Goal: Information Seeking & Learning: Learn about a topic

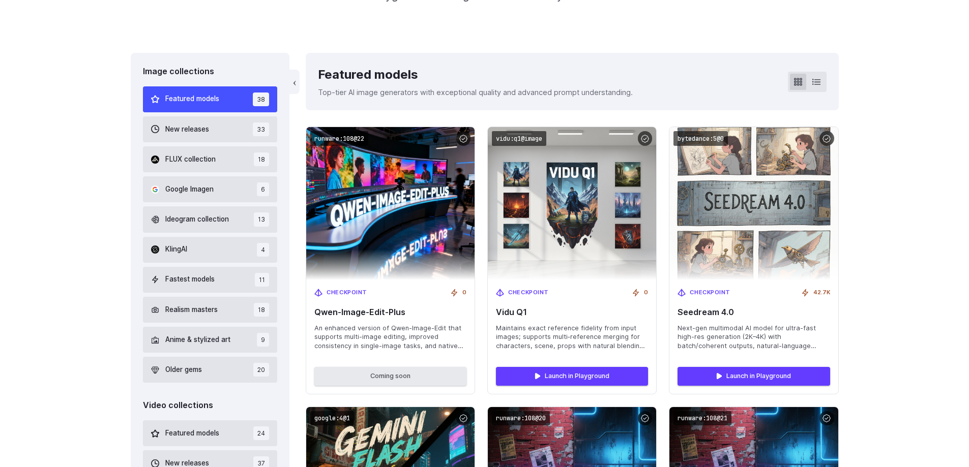
scroll to position [305, 0]
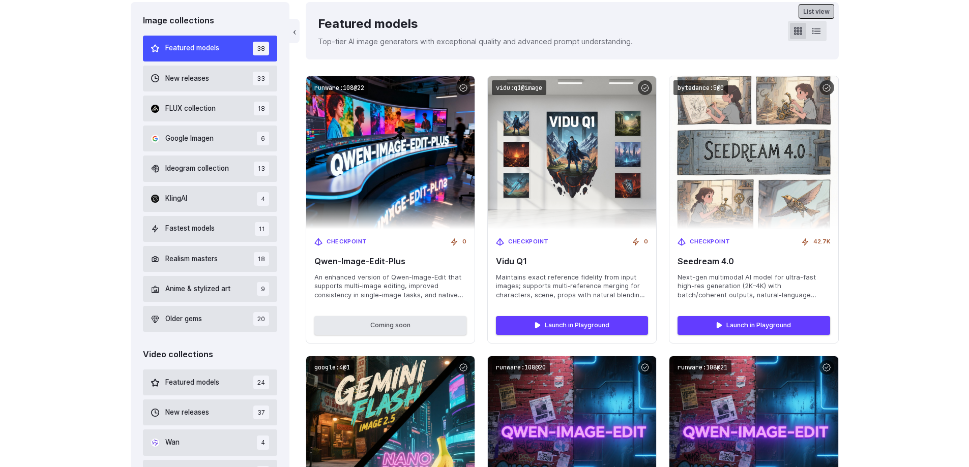
click at [819, 34] on icon at bounding box center [816, 31] width 8 height 6
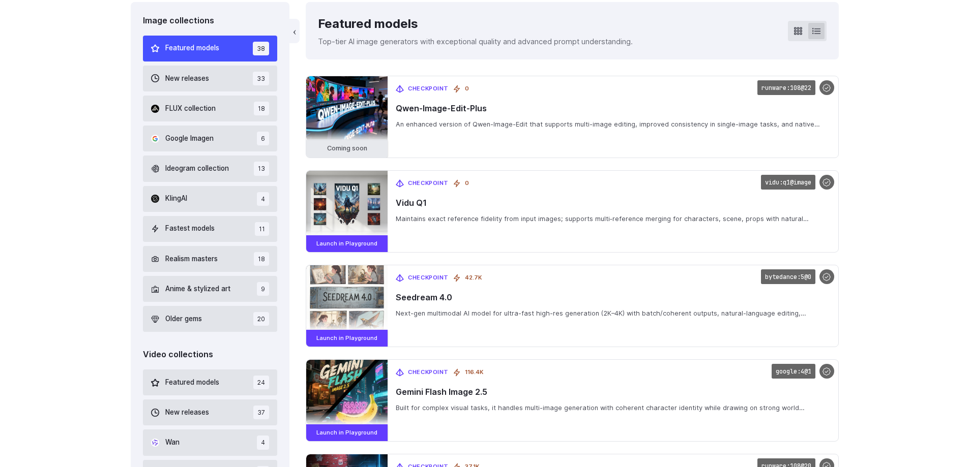
drag, startPoint x: 599, startPoint y: 207, endPoint x: 891, endPoint y: 163, distance: 295.8
click at [785, 183] on code "vidu:q1@image" at bounding box center [788, 182] width 54 height 15
click at [785, 280] on code "bytedance:5@0" at bounding box center [788, 276] width 54 height 15
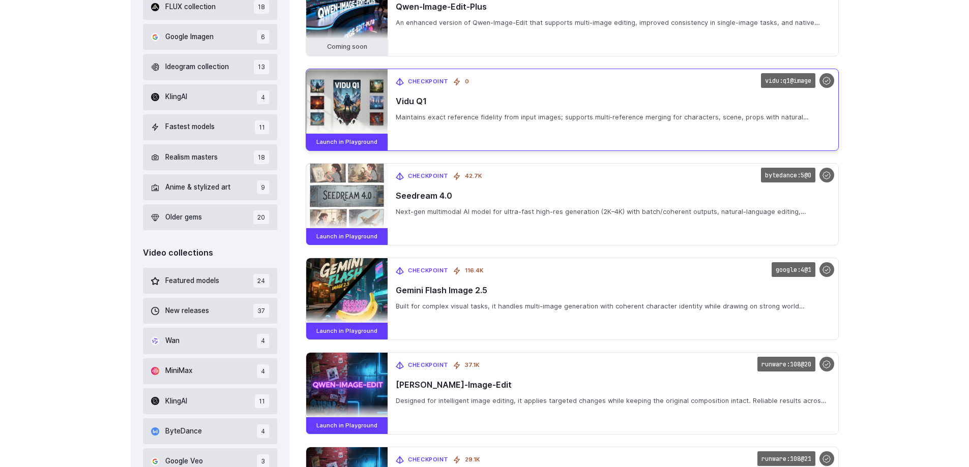
scroll to position [458, 0]
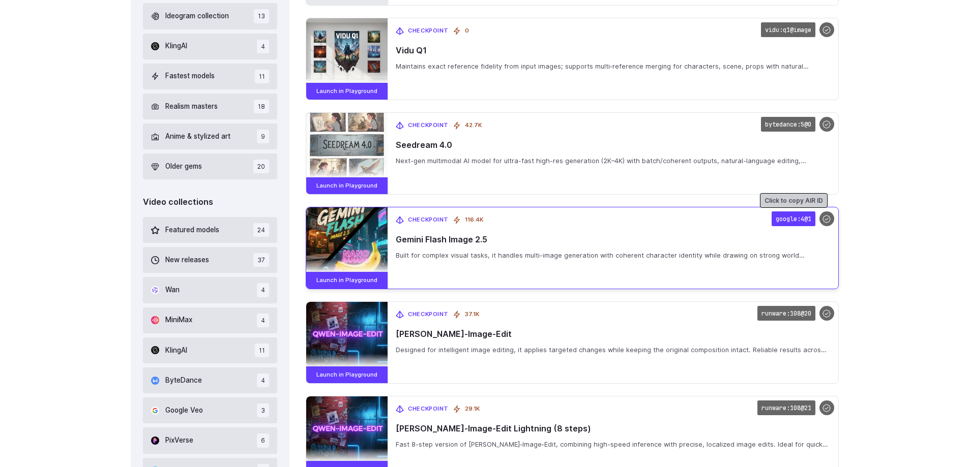
click at [790, 224] on code "google:4@1" at bounding box center [793, 219] width 44 height 15
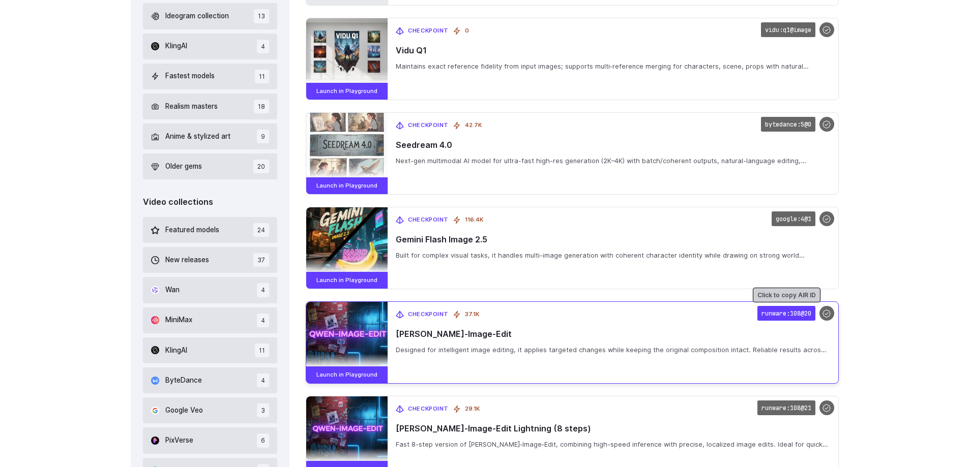
click at [790, 314] on code "runware:108@20" at bounding box center [786, 313] width 58 height 15
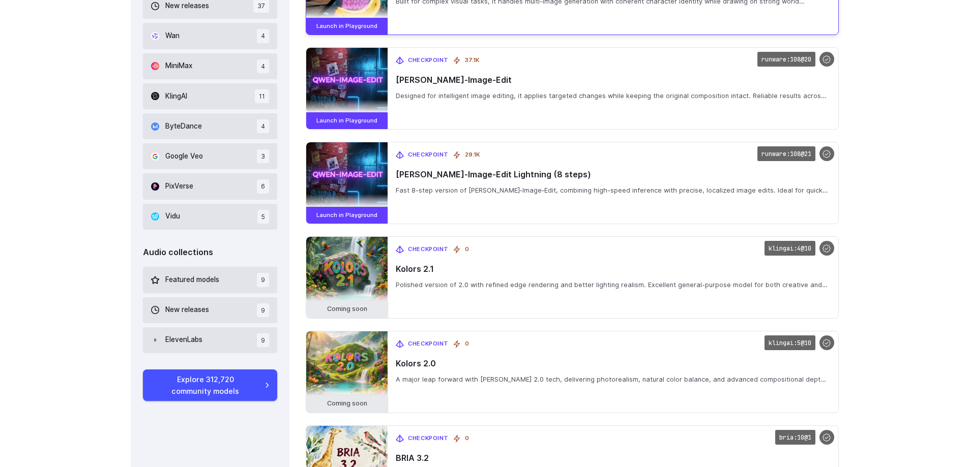
scroll to position [763, 0]
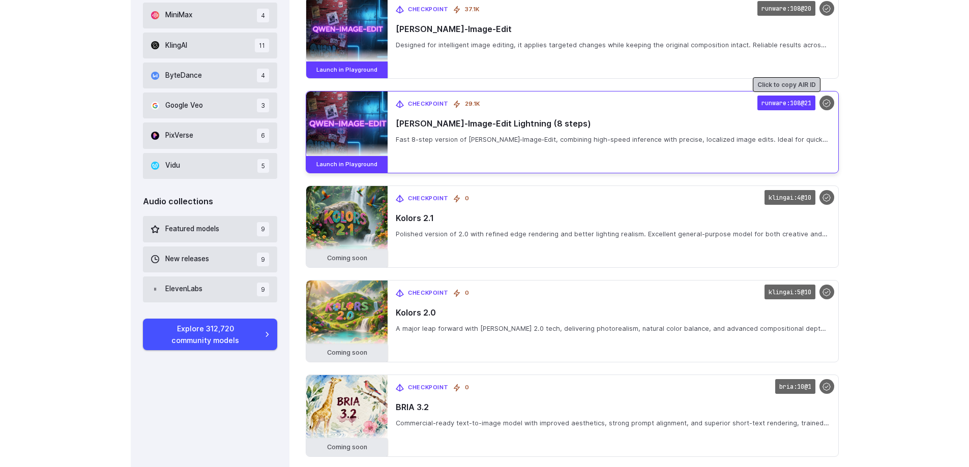
click at [782, 102] on code "runware:108@21" at bounding box center [786, 103] width 58 height 15
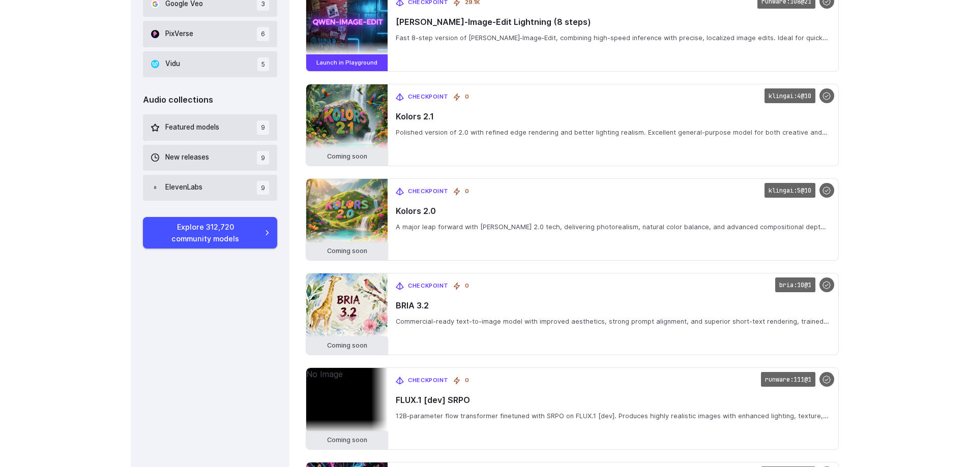
scroll to position [915, 0]
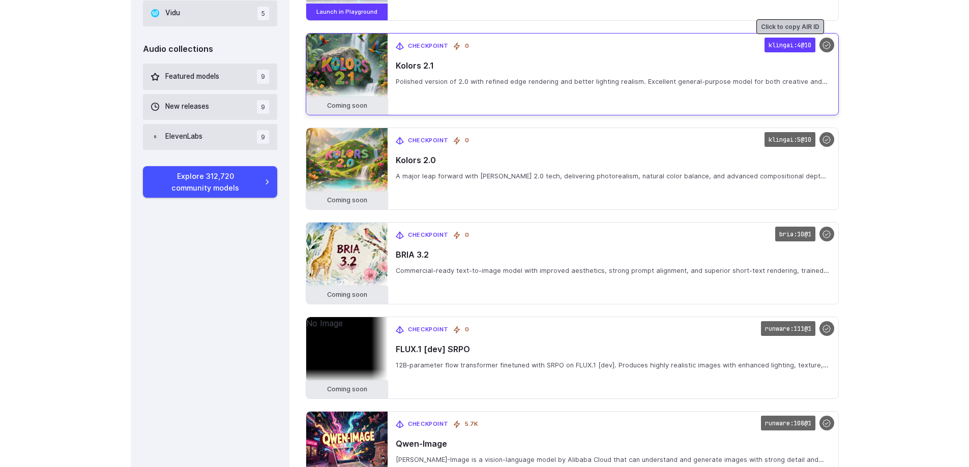
click at [783, 45] on code "klingai:4@10" at bounding box center [789, 45] width 51 height 15
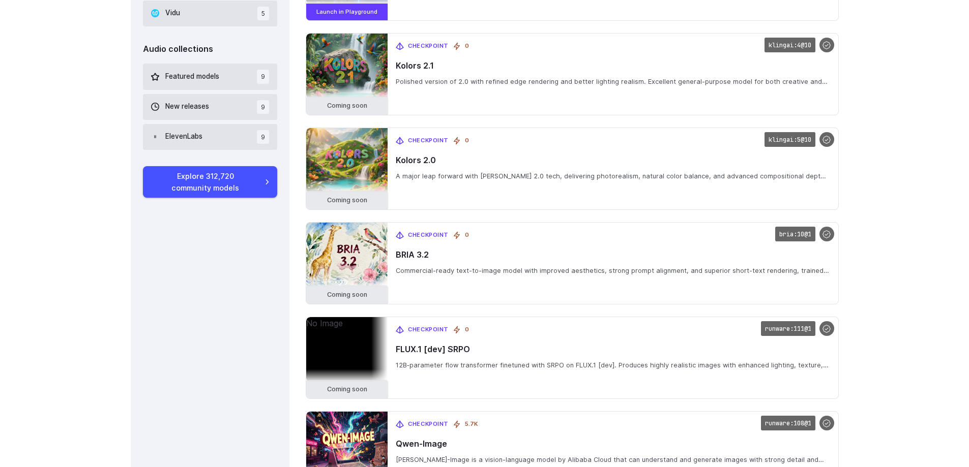
scroll to position [966, 0]
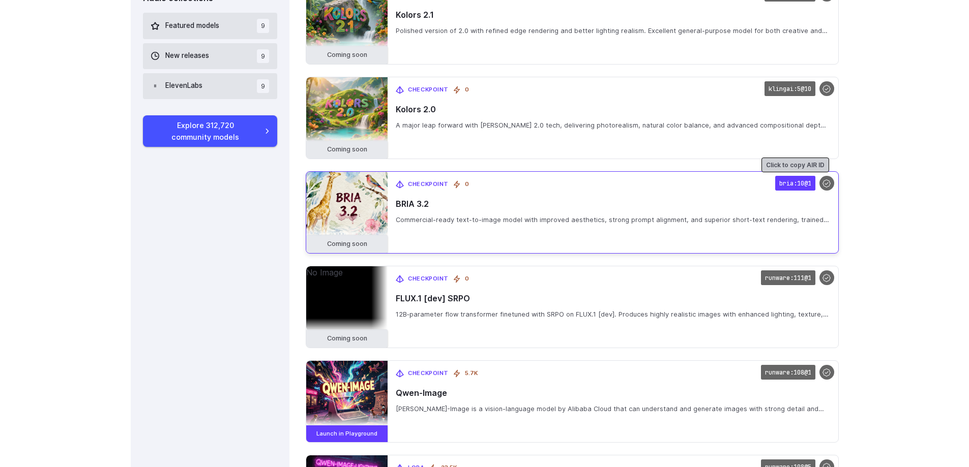
click at [797, 185] on code "bria:10@1" at bounding box center [795, 183] width 40 height 15
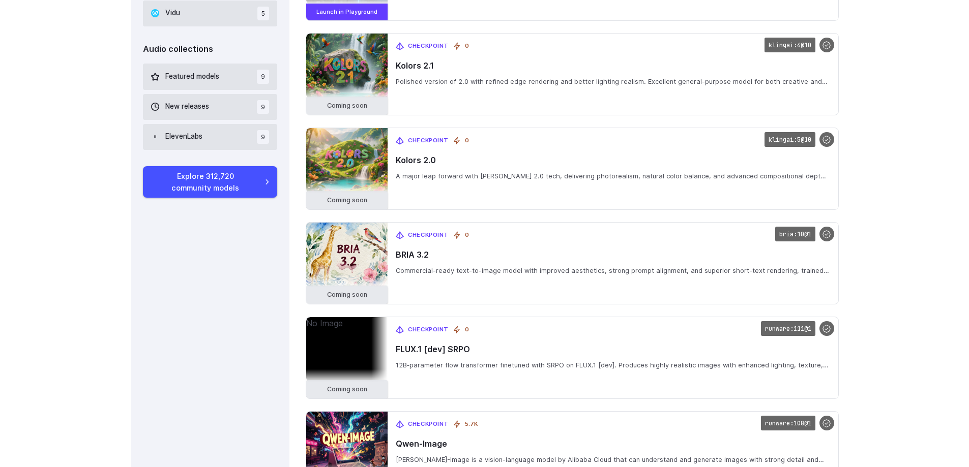
scroll to position [864, 0]
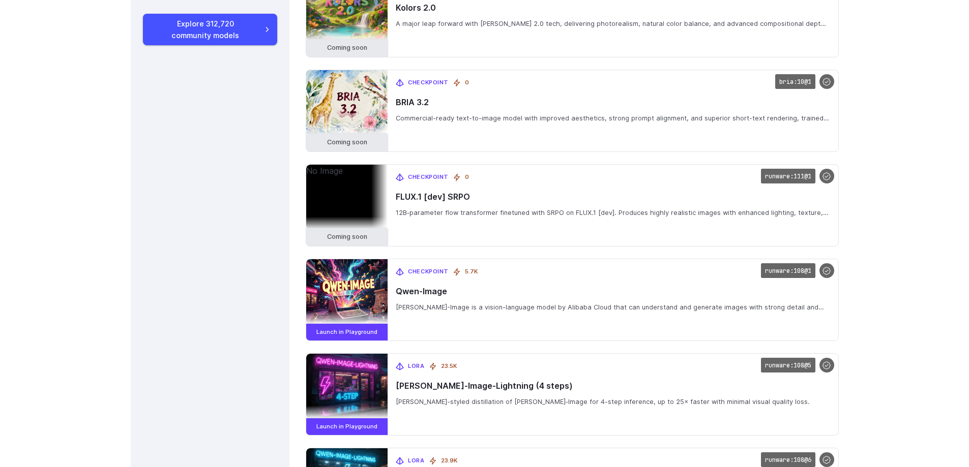
scroll to position [1119, 0]
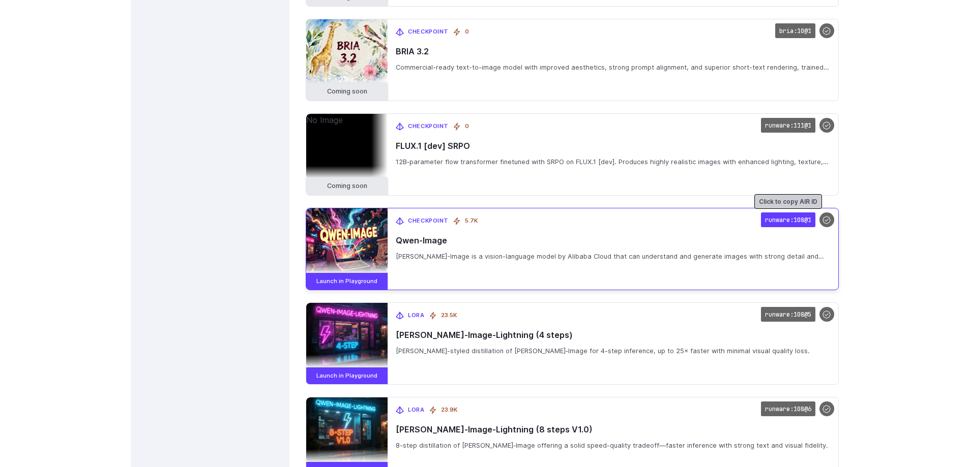
click at [786, 222] on code "runware:108@1" at bounding box center [788, 220] width 54 height 15
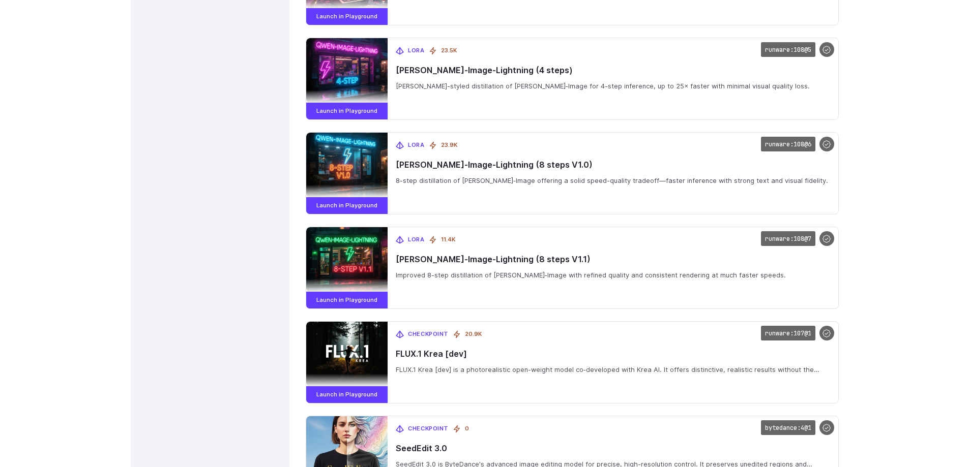
scroll to position [1402, 0]
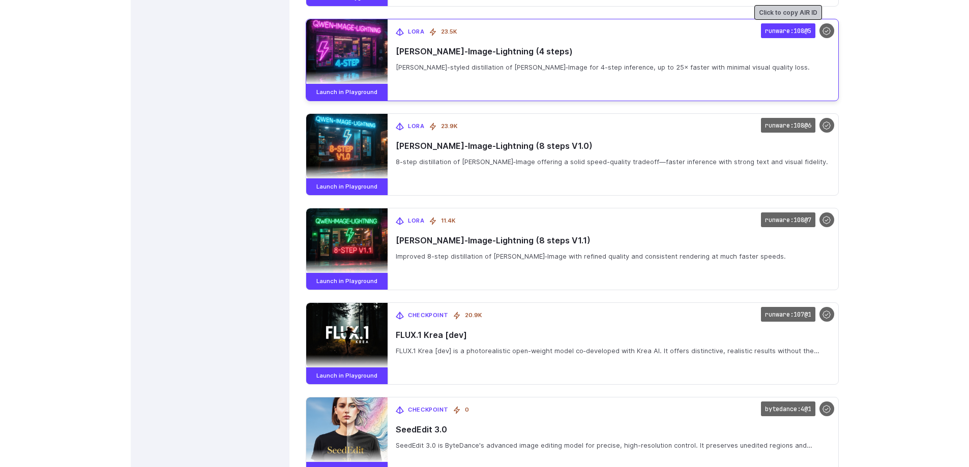
click at [785, 30] on code "runware:108@5" at bounding box center [788, 30] width 54 height 15
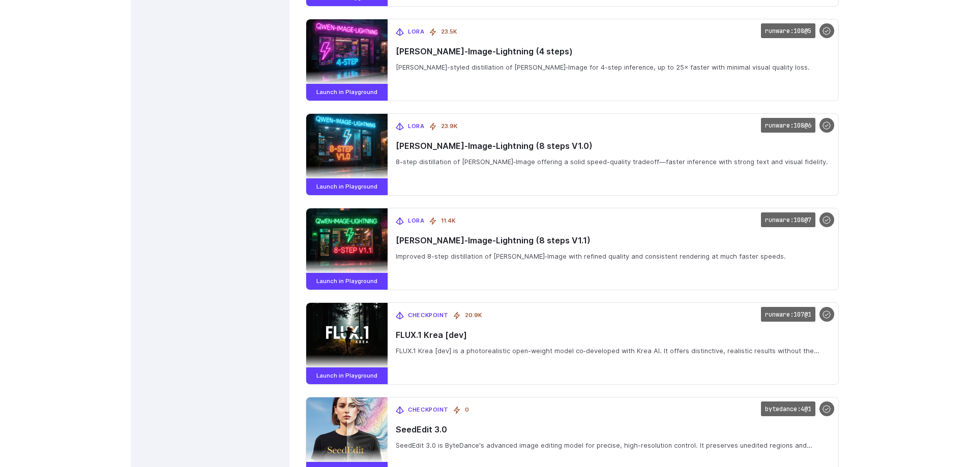
scroll to position [1453, 0]
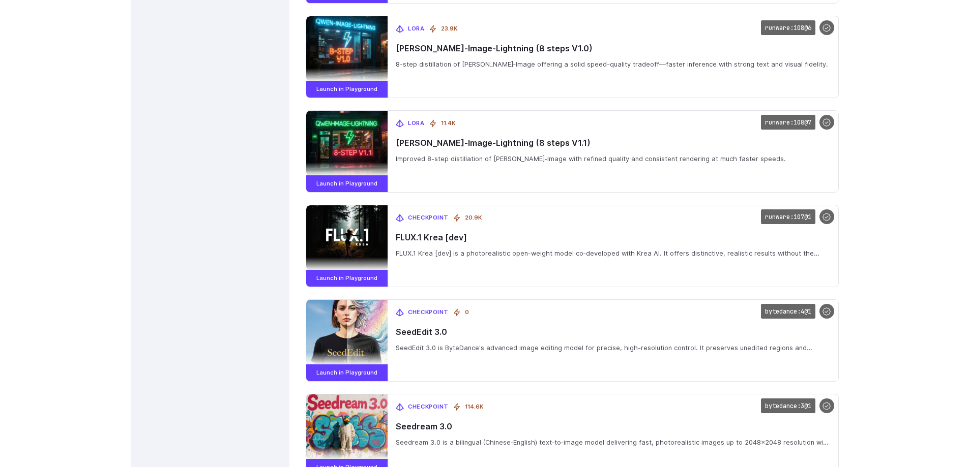
drag, startPoint x: 871, startPoint y: 160, endPoint x: 873, endPoint y: 177, distance: 17.9
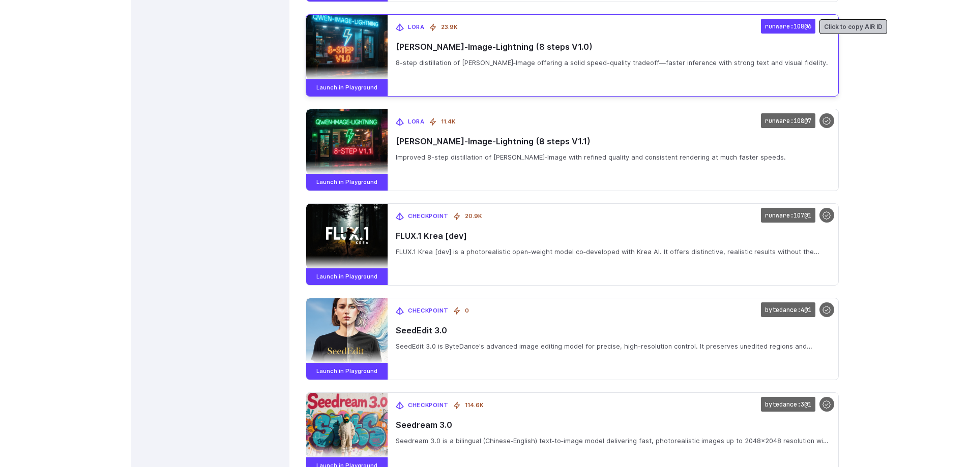
click at [788, 27] on code "runware:108@6" at bounding box center [788, 26] width 54 height 15
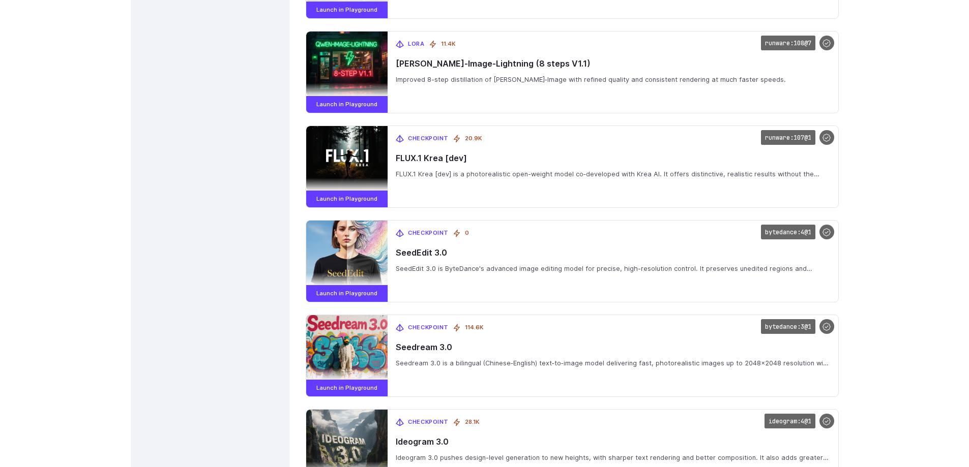
drag, startPoint x: 886, startPoint y: 132, endPoint x: 884, endPoint y: 157, distance: 25.0
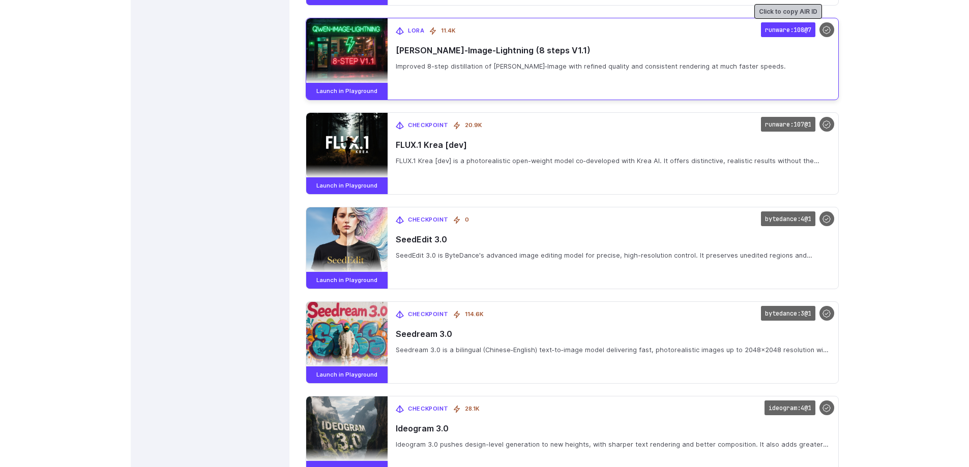
click at [788, 29] on code "runware:108@7" at bounding box center [788, 29] width 54 height 15
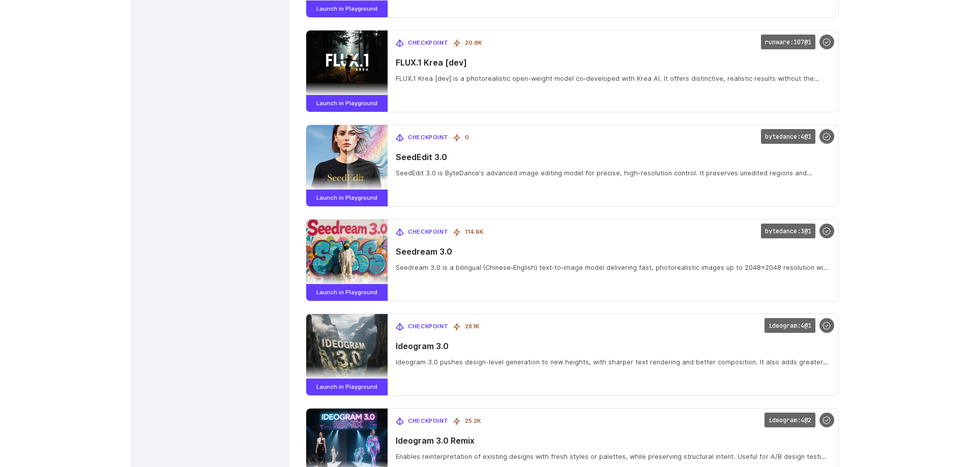
scroll to position [1702, 0]
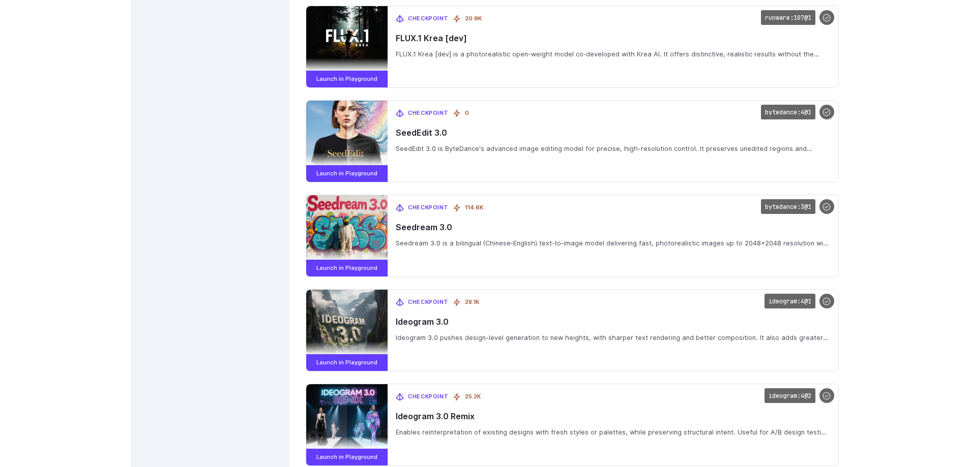
drag, startPoint x: 904, startPoint y: 124, endPoint x: 900, endPoint y: 135, distance: 11.7
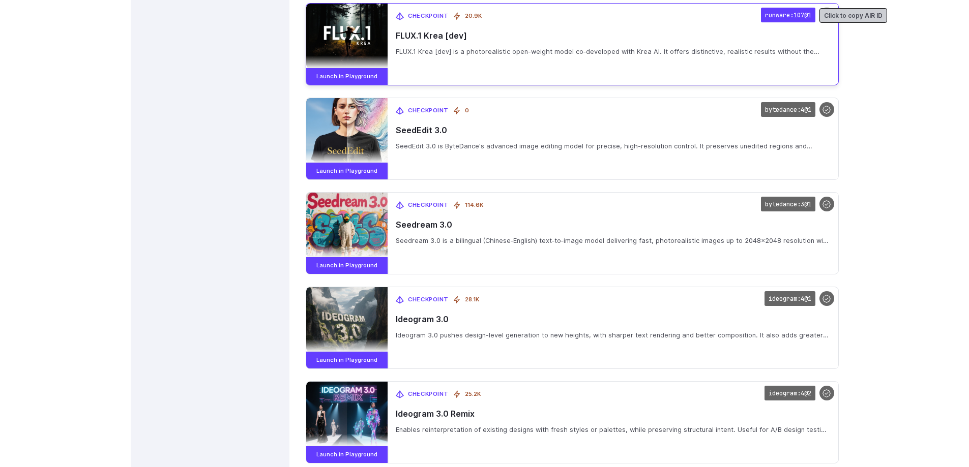
click at [776, 16] on code "runware:107@1" at bounding box center [788, 15] width 54 height 15
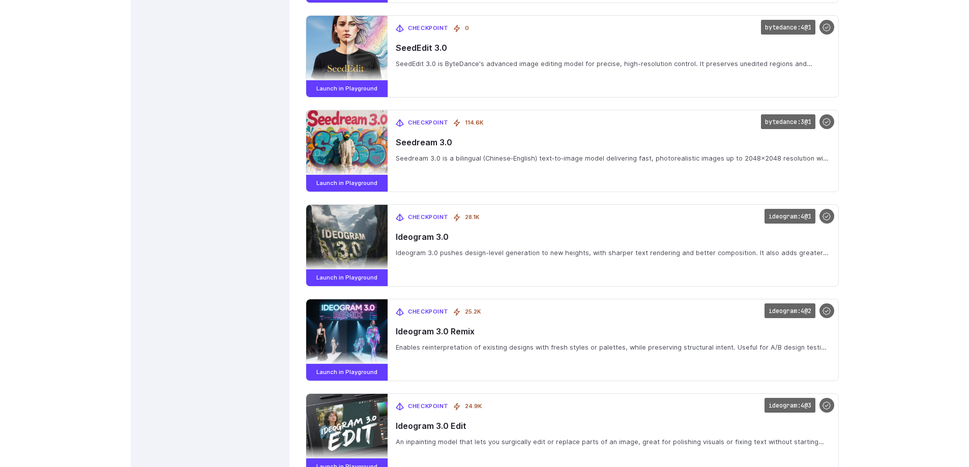
drag, startPoint x: 900, startPoint y: 130, endPoint x: 895, endPoint y: 149, distance: 20.6
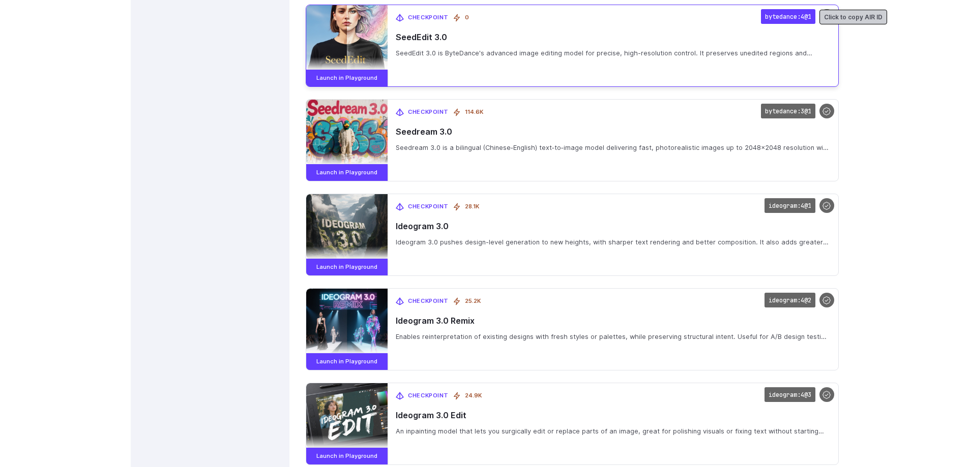
click at [770, 17] on code "bytedance:4@1" at bounding box center [788, 16] width 54 height 15
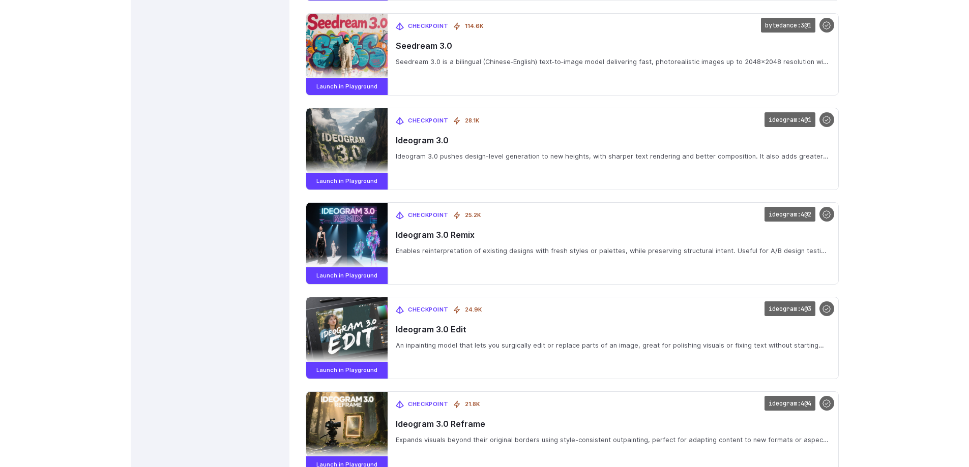
drag, startPoint x: 877, startPoint y: 110, endPoint x: 876, endPoint y: 132, distance: 22.4
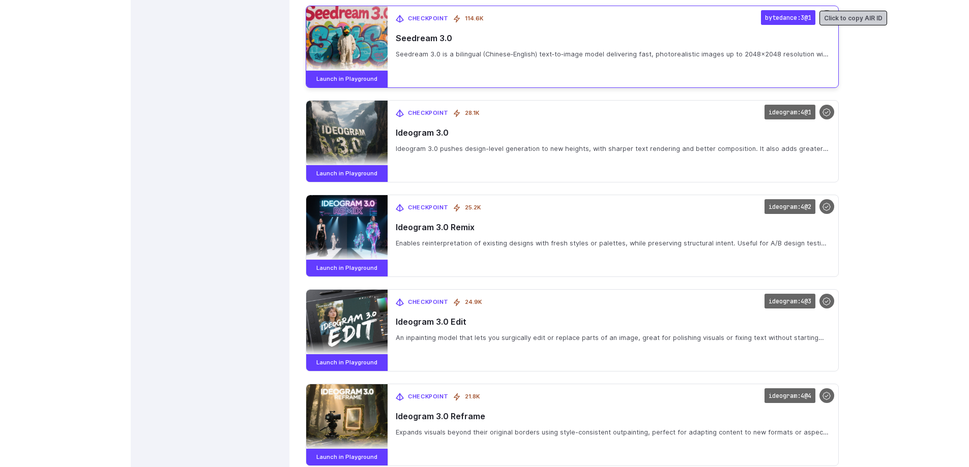
click at [795, 18] on code "bytedance:3@1" at bounding box center [788, 17] width 54 height 15
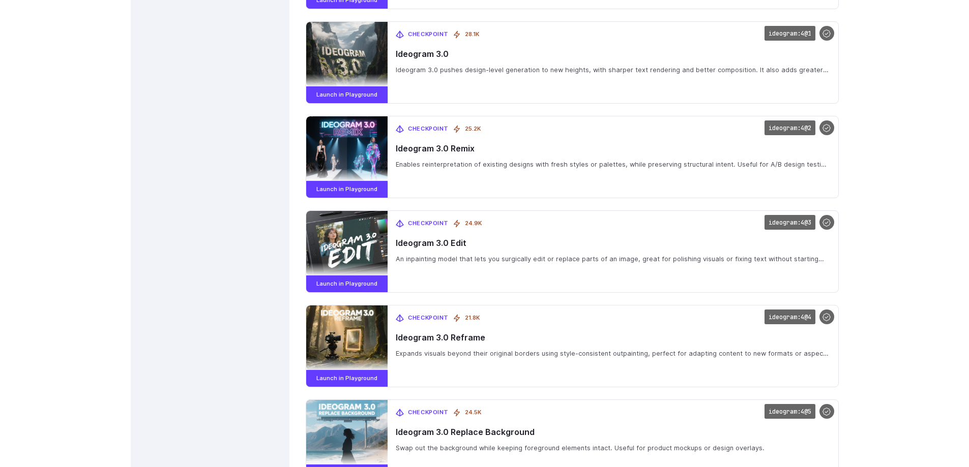
drag, startPoint x: 881, startPoint y: 135, endPoint x: 886, endPoint y: 158, distance: 23.4
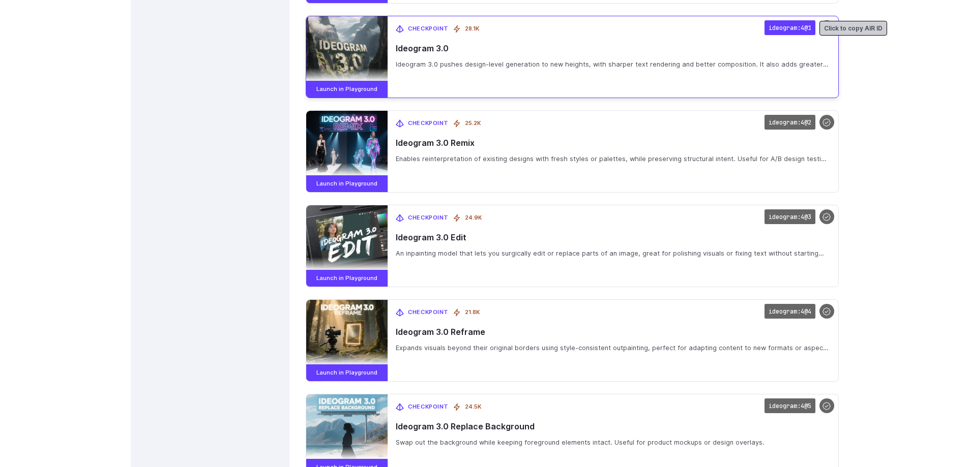
click at [797, 29] on code "ideogram:4@1" at bounding box center [789, 27] width 51 height 15
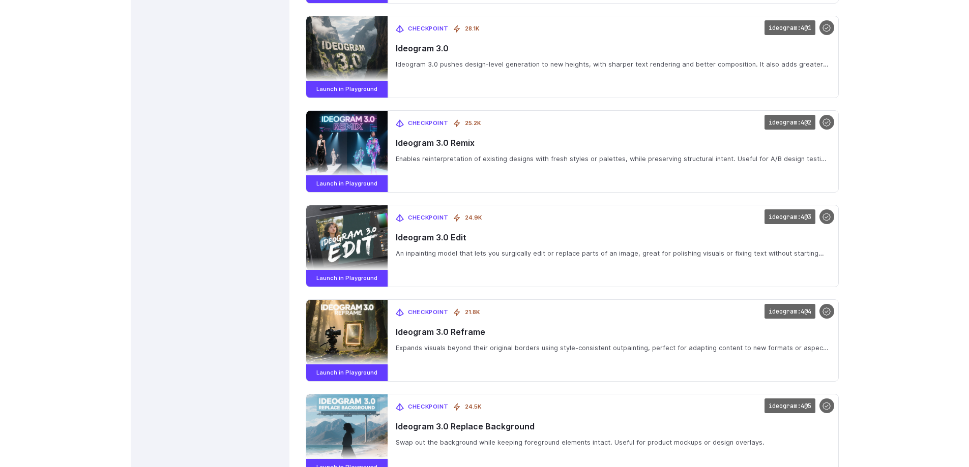
scroll to position [2024, 0]
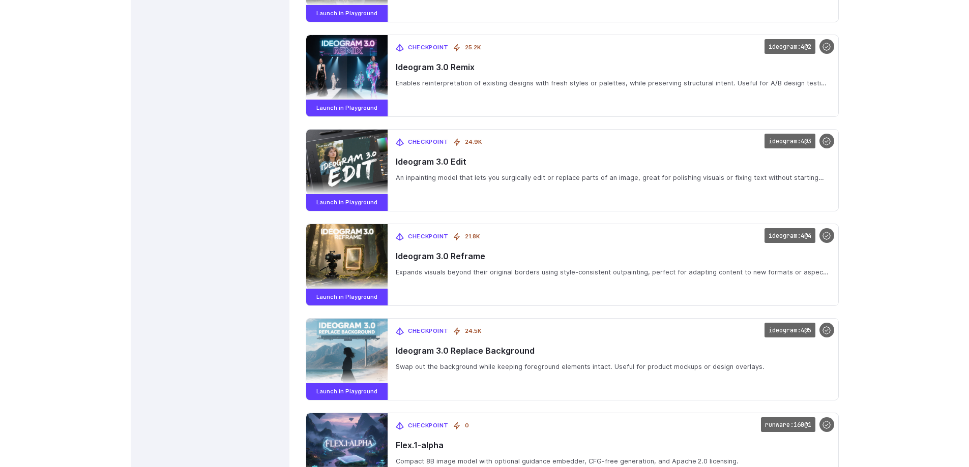
drag, startPoint x: 870, startPoint y: 151, endPoint x: 869, endPoint y: 169, distance: 18.4
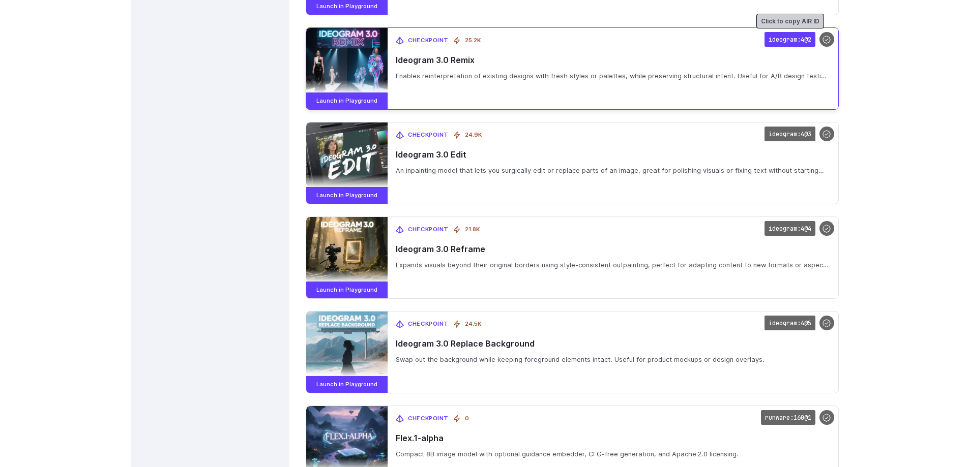
click at [786, 40] on code "ideogram:4@2" at bounding box center [789, 39] width 51 height 15
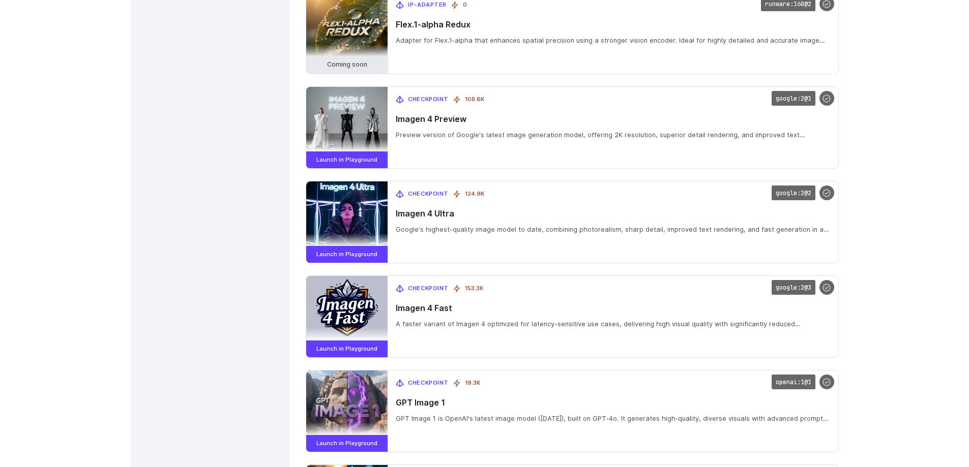
scroll to position [2615, 0]
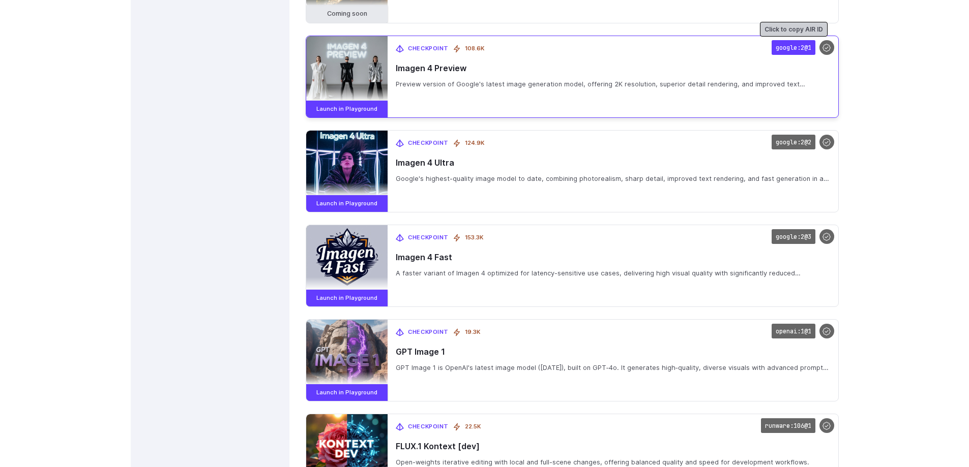
click at [796, 47] on code "google:2@1" at bounding box center [793, 47] width 44 height 15
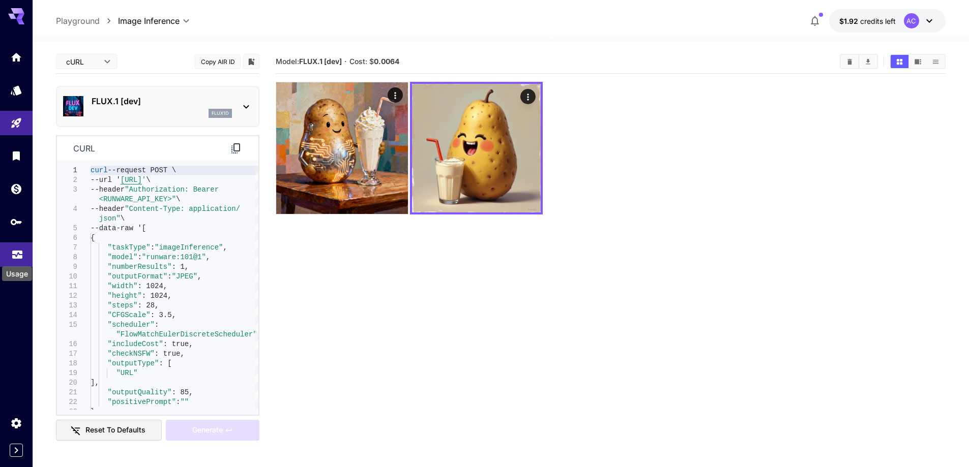
click at [14, 255] on icon "Usage" at bounding box center [17, 253] width 10 height 5
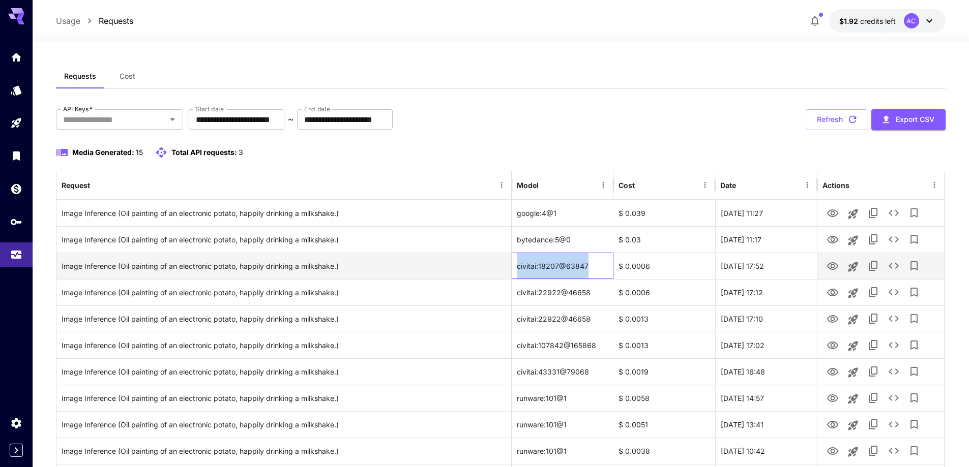
drag, startPoint x: 517, startPoint y: 265, endPoint x: 594, endPoint y: 264, distance: 77.3
click at [594, 264] on div "civitai:18207@63847" at bounding box center [562, 266] width 102 height 26
copy div "civitai:18207@63847"
